Goal: Task Accomplishment & Management: Use online tool/utility

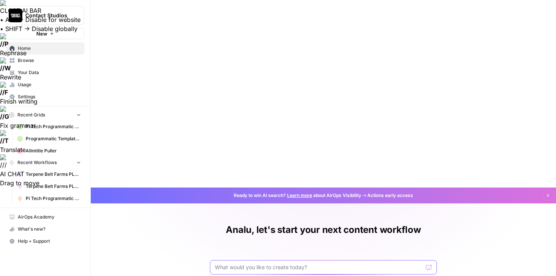
click at [260, 264] on input "text" at bounding box center [319, 268] width 208 height 8
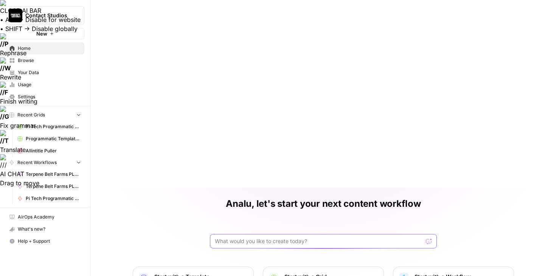
scroll to position [72, 0]
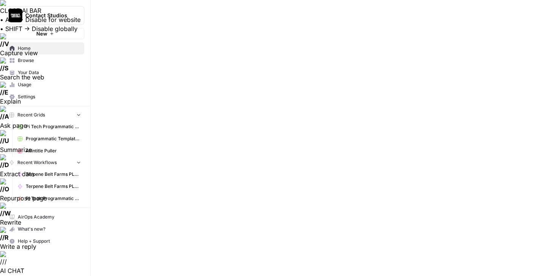
click at [41, 56] on link "Browse" at bounding box center [45, 61] width 78 height 12
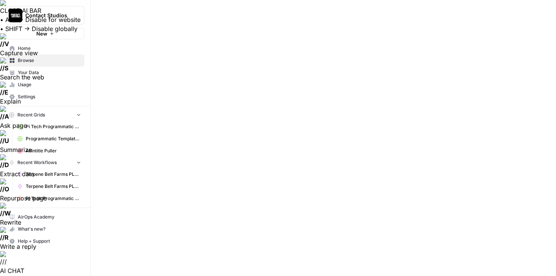
type input "stream"
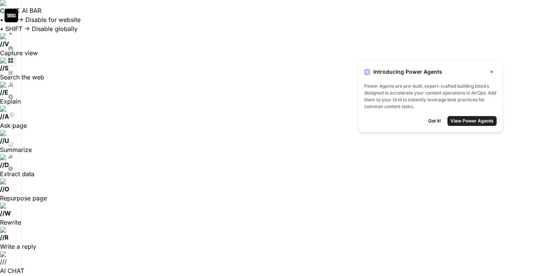
click at [492, 71] on icon "button" at bounding box center [492, 72] width 3 height 3
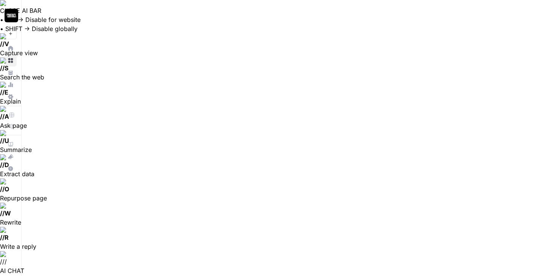
scroll to position [86, 493]
